Goal: Task Accomplishment & Management: Use online tool/utility

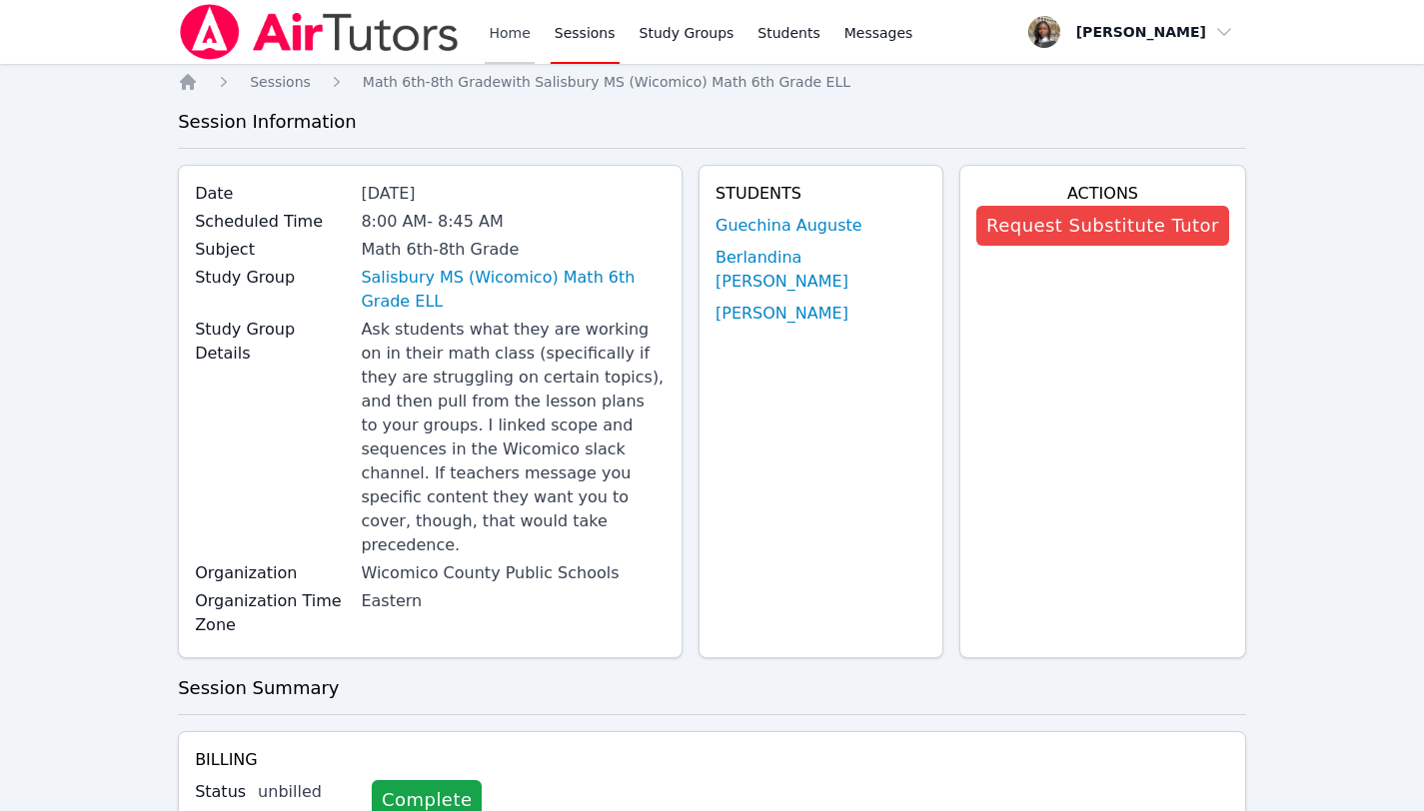
click at [509, 22] on link "Home" at bounding box center [509, 32] width 49 height 64
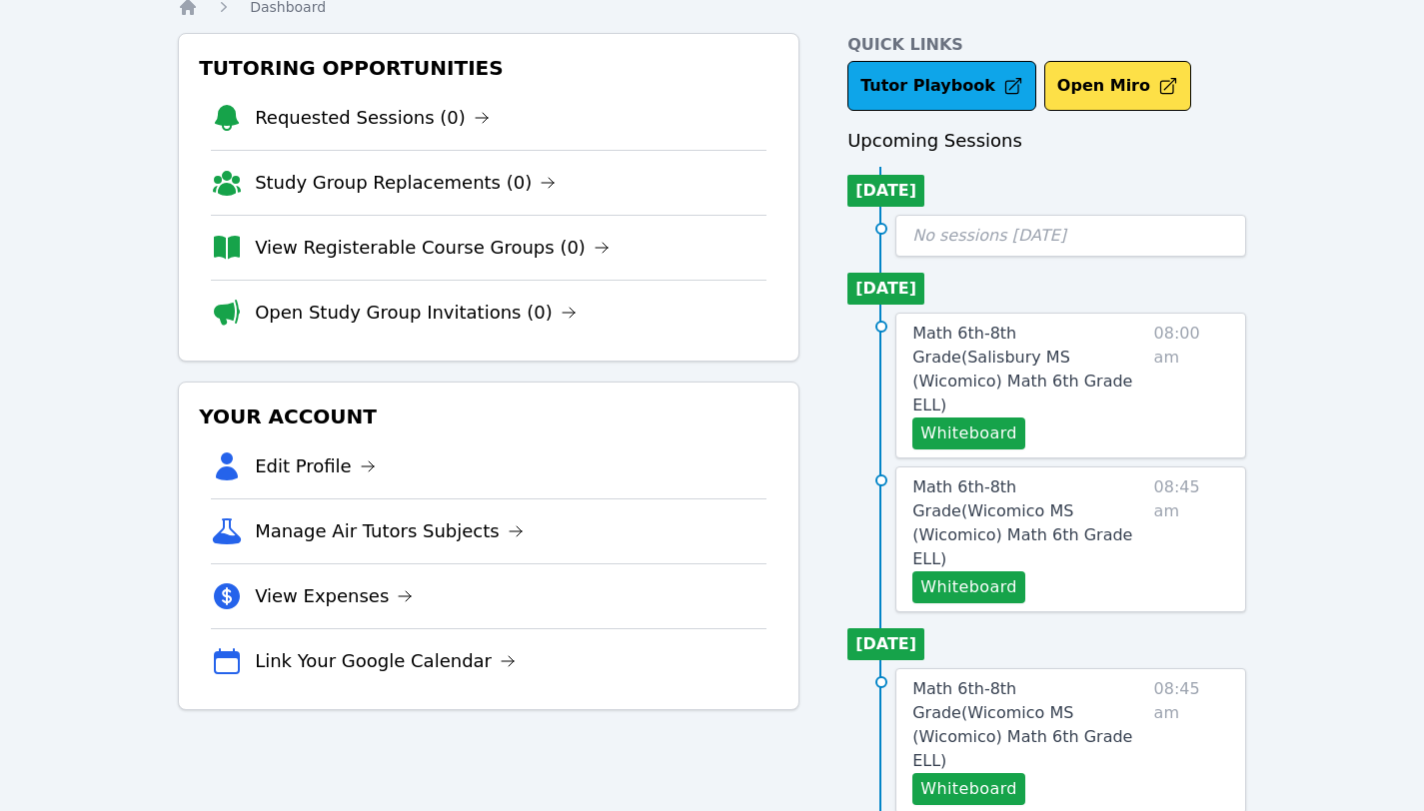
scroll to position [95, 0]
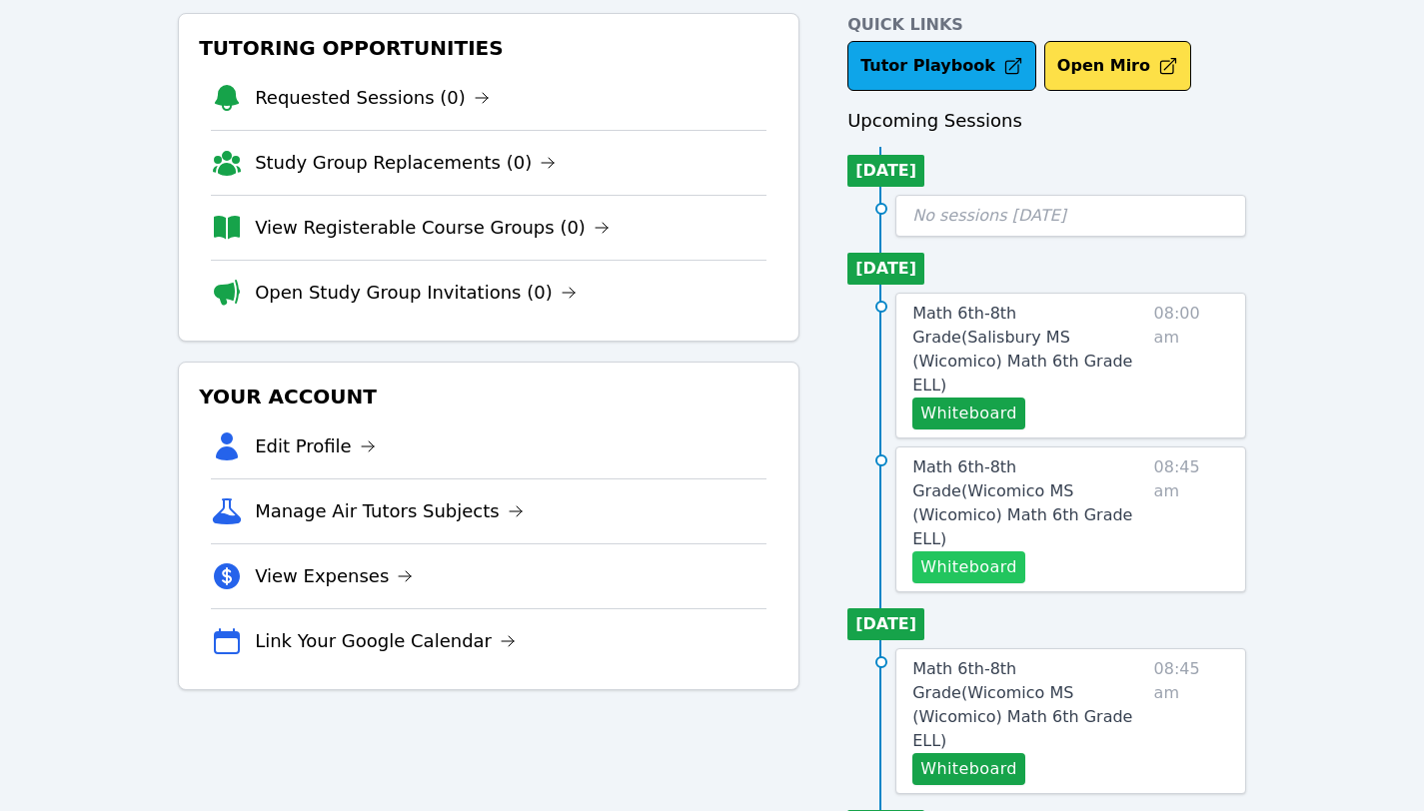
click at [990, 552] on button "Whiteboard" at bounding box center [968, 568] width 113 height 32
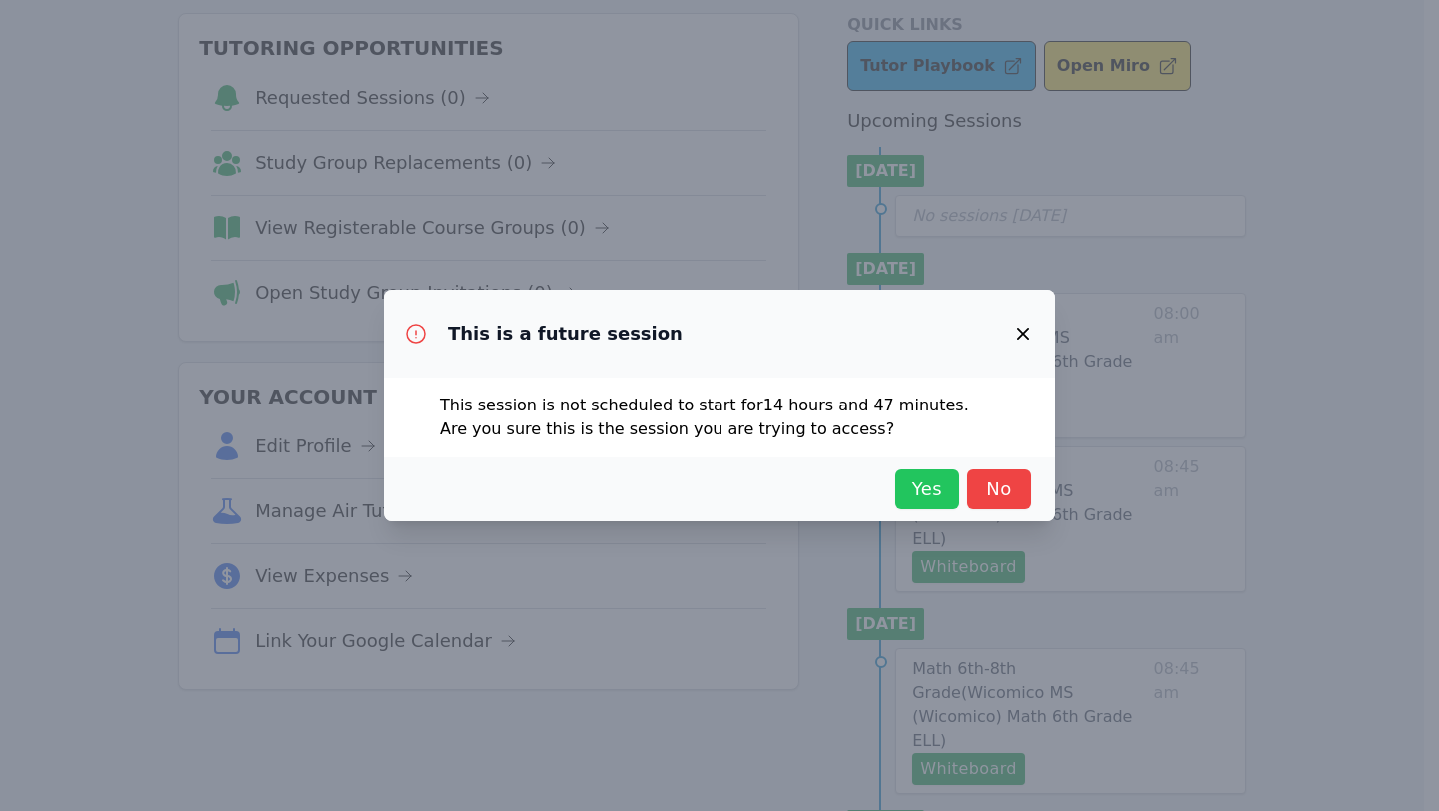
click at [924, 486] on span "Yes" at bounding box center [927, 490] width 44 height 28
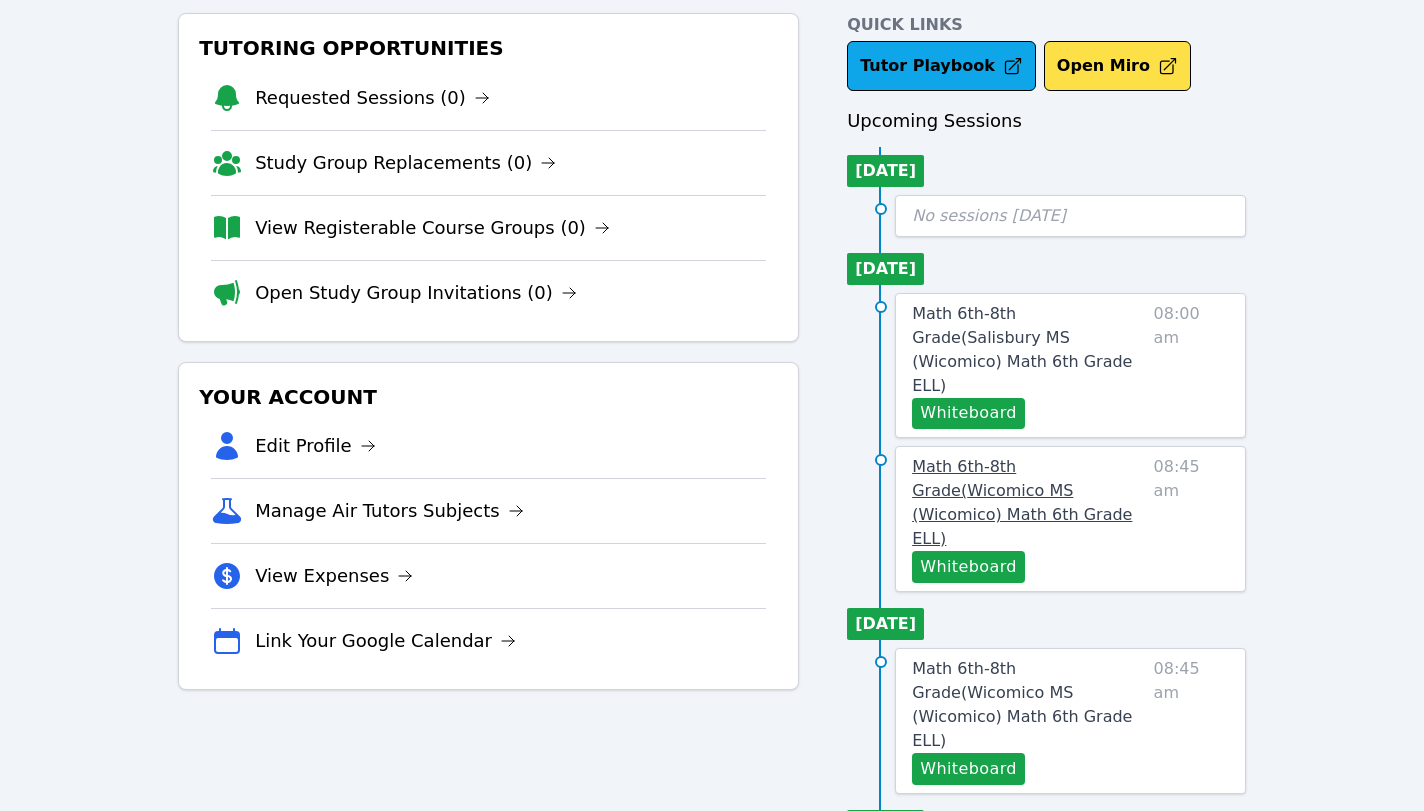
click at [1010, 458] on span "Math 6th-8th Grade ( Wicomico MS (Wicomico) Math 6th Grade ELL )" at bounding box center [1022, 503] width 220 height 91
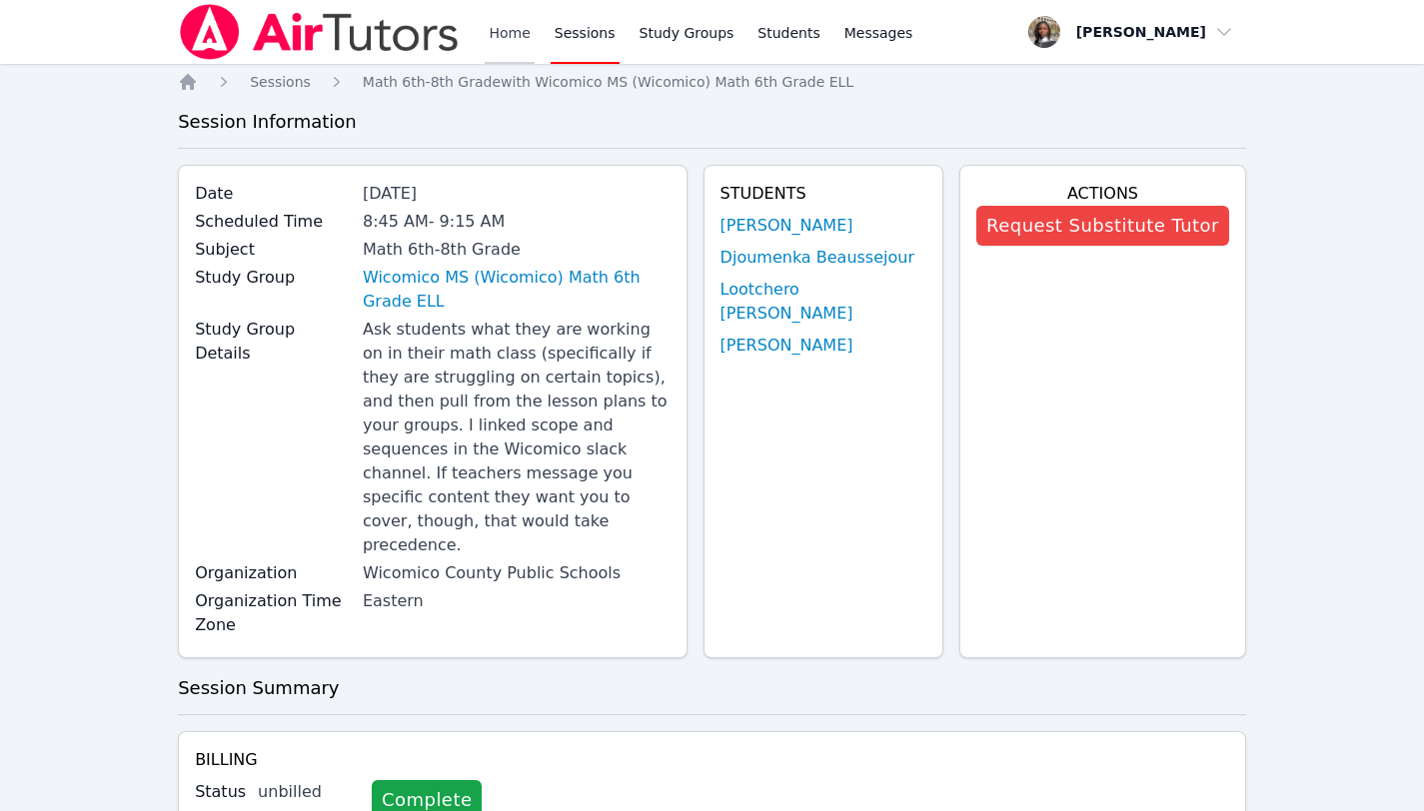
click at [507, 33] on link "Home" at bounding box center [509, 32] width 49 height 64
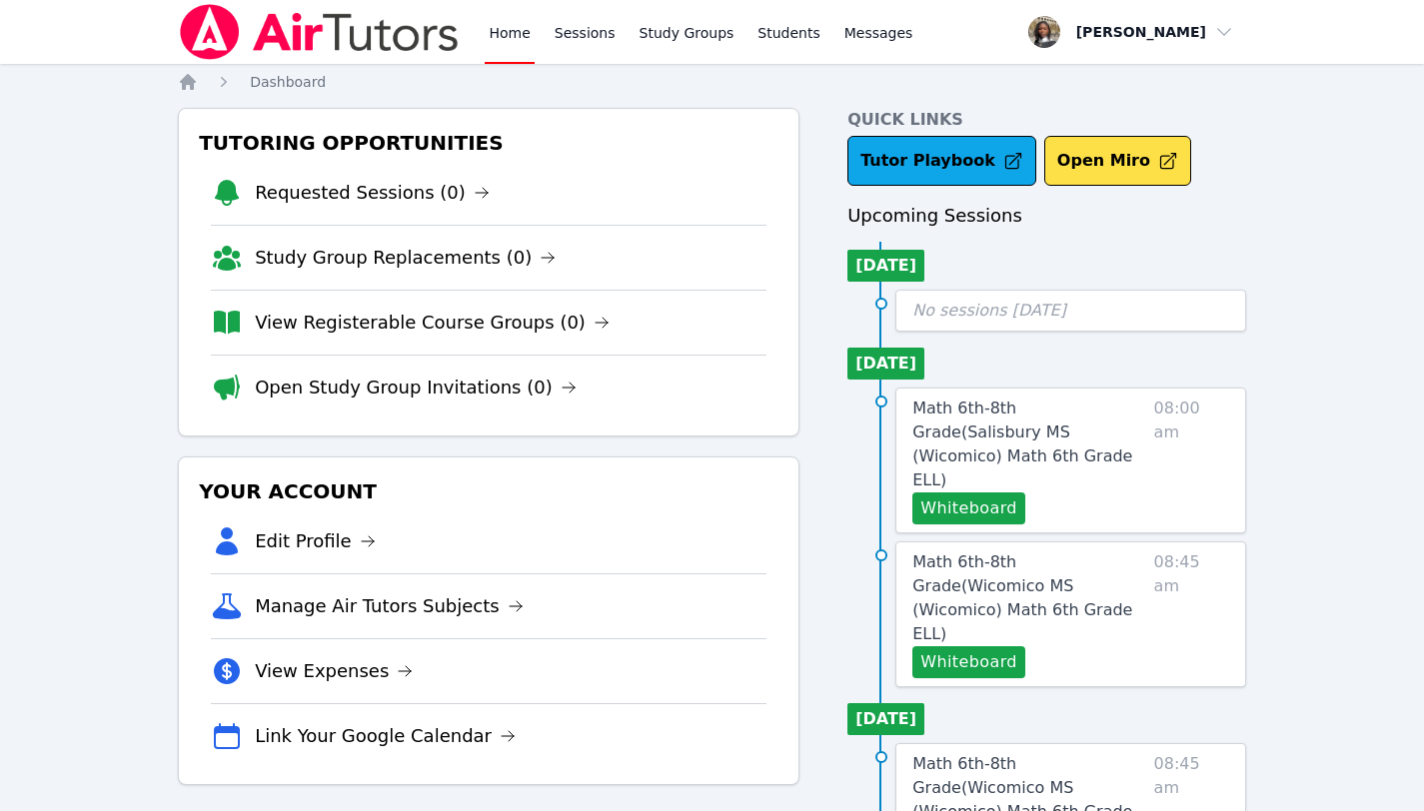
click at [895, 477] on div "Math 6th-8th Grade ( [PERSON_NAME][GEOGRAPHIC_DATA] (Wicomico) Math 6th Grade E…" at bounding box center [1070, 461] width 351 height 146
